Goal: Information Seeking & Learning: Find specific page/section

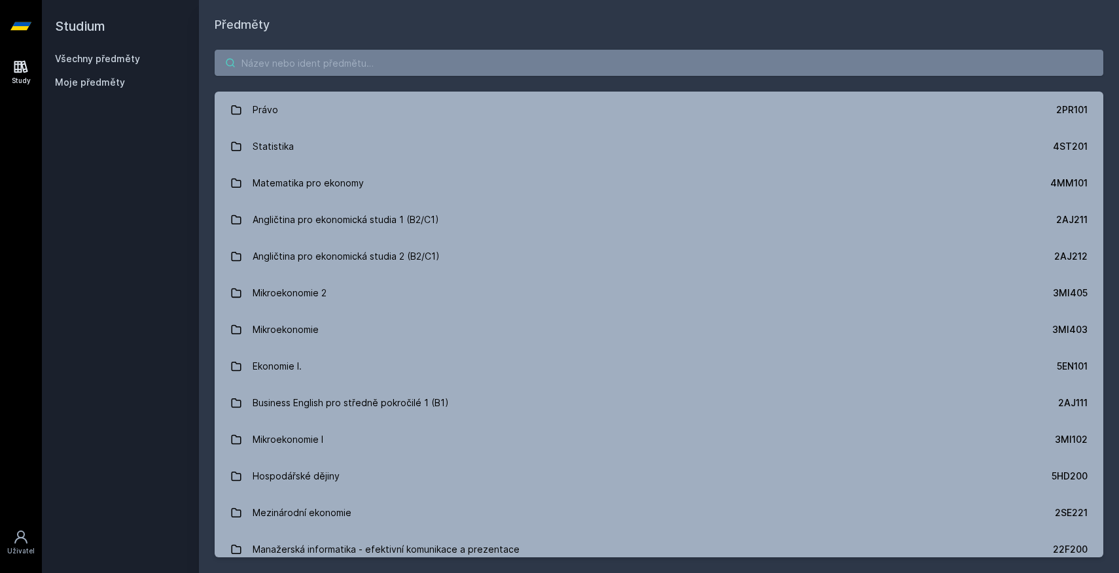
click at [317, 60] on input "search" at bounding box center [659, 63] width 889 height 26
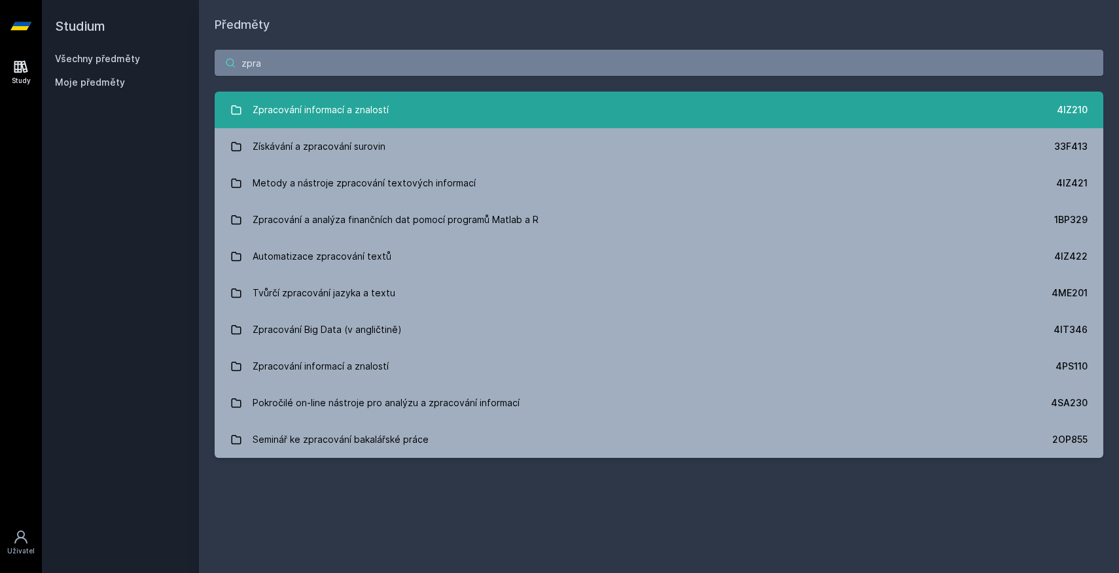
type input "zpra"
click at [305, 113] on div "Zpracování informací a znalostí" at bounding box center [321, 110] width 136 height 26
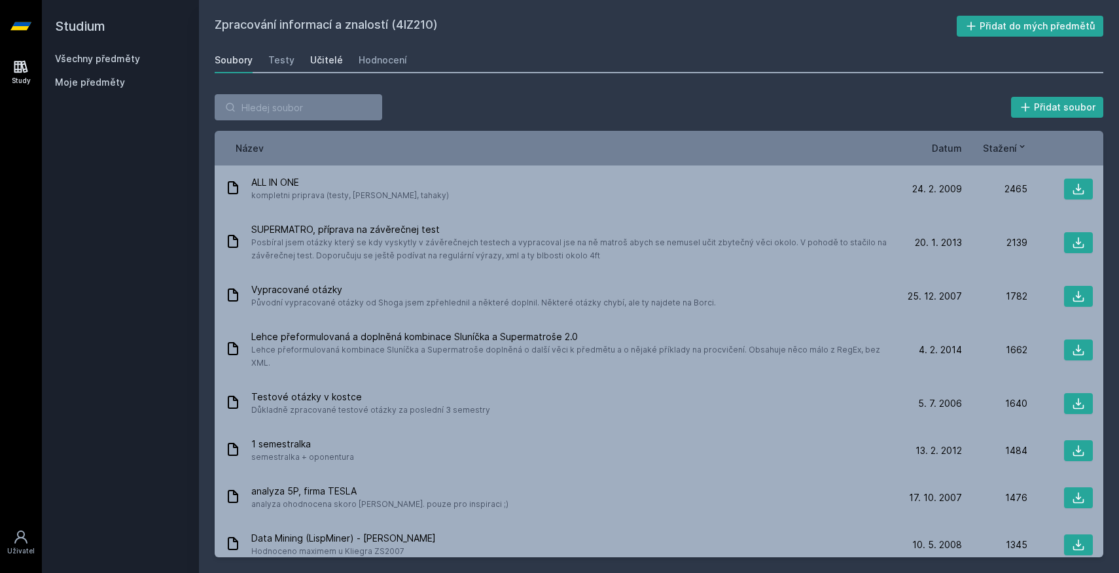
click at [319, 64] on div "Učitelé" at bounding box center [326, 60] width 33 height 13
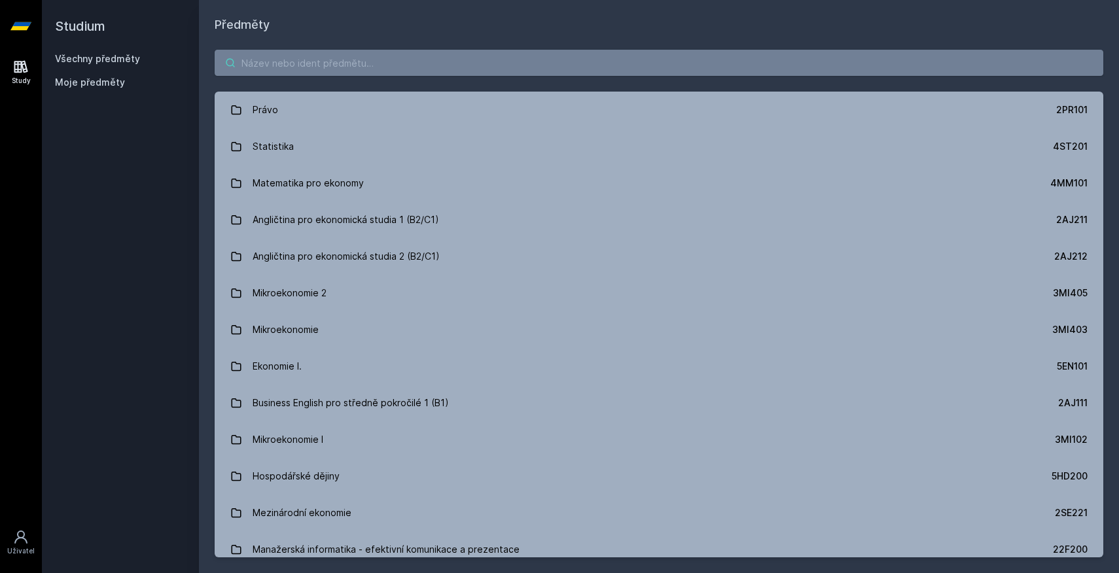
click at [367, 65] on input "search" at bounding box center [659, 63] width 889 height 26
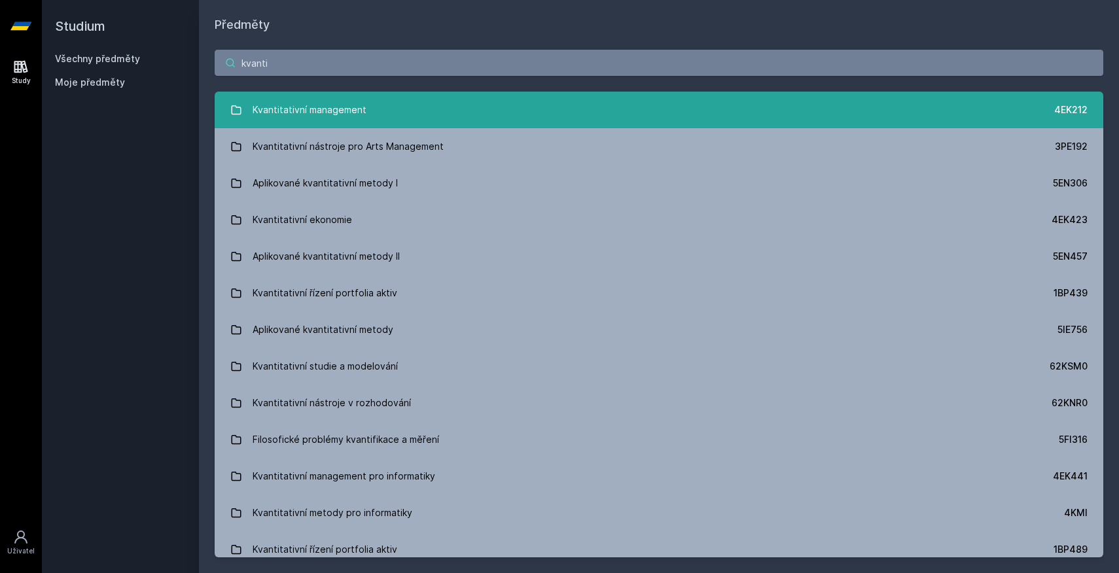
type input "kvanti"
click at [315, 119] on div "Kvantitativní management" at bounding box center [310, 110] width 114 height 26
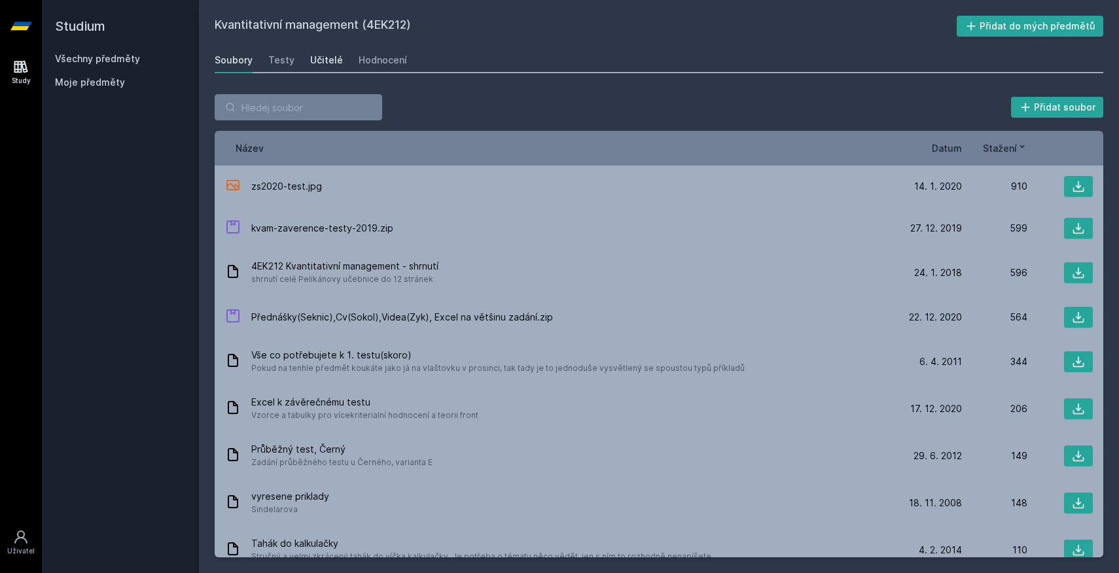
click at [321, 65] on div "Učitelé" at bounding box center [326, 60] width 33 height 13
